Goal: Task Accomplishment & Management: Use online tool/utility

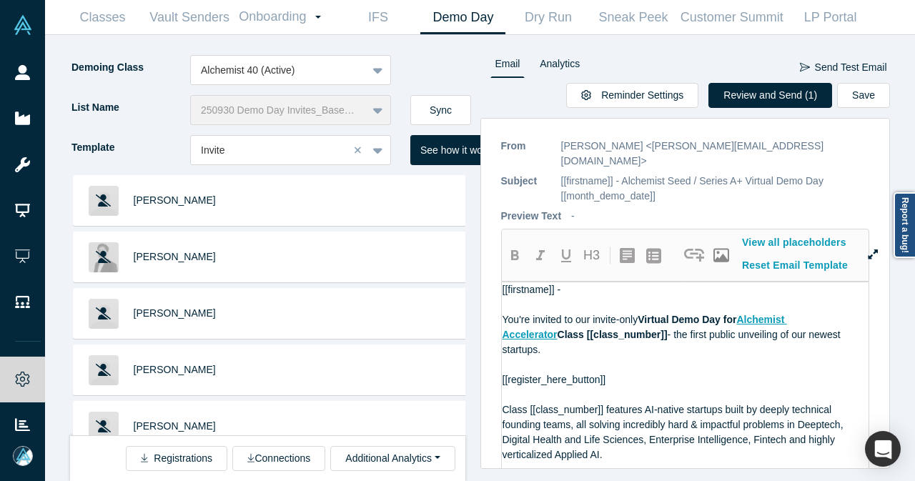
scroll to position [184, 0]
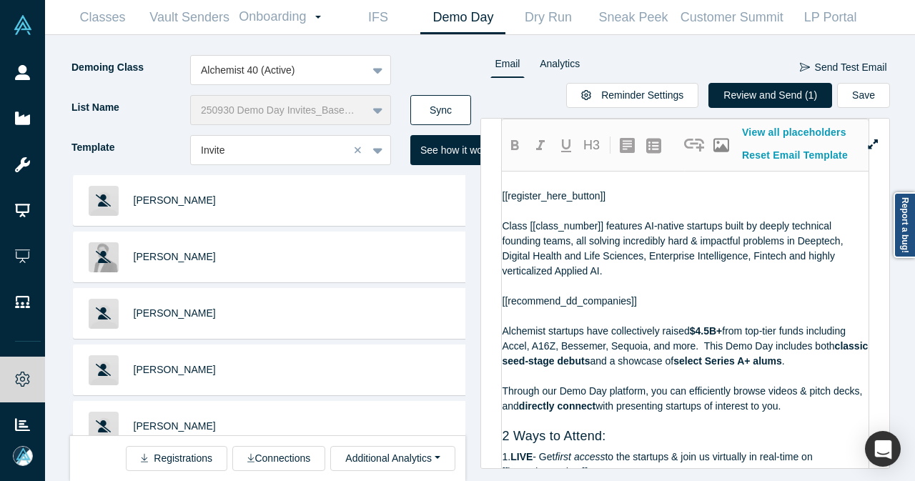
click at [421, 104] on button "Sync" at bounding box center [440, 110] width 61 height 30
click at [471, 105] on div "List Name 250930 Demo Day Invites_Base List Sync" at bounding box center [275, 115] width 410 height 40
click at [461, 107] on button "Sync" at bounding box center [440, 110] width 61 height 30
click at [454, 114] on button "Sync" at bounding box center [440, 110] width 61 height 30
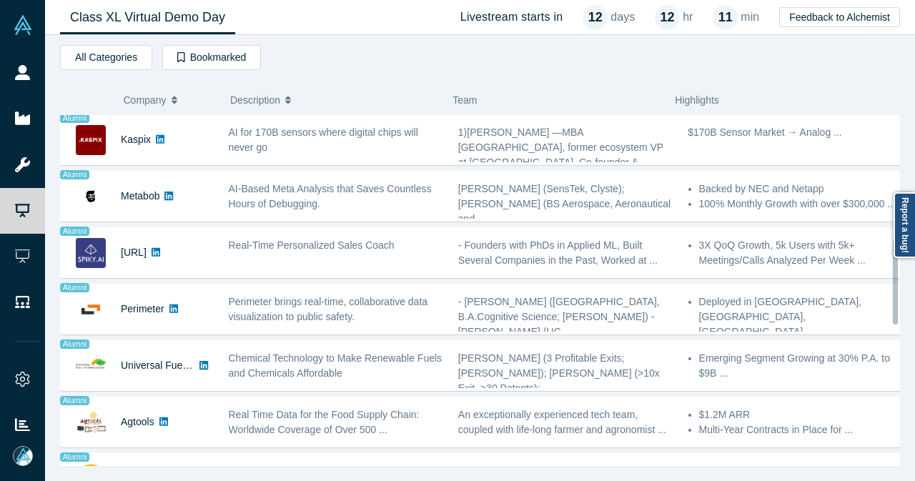
scroll to position [715, 0]
